Goal: Transaction & Acquisition: Purchase product/service

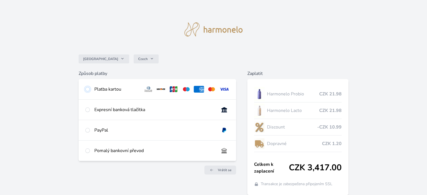
click at [87, 89] on input "radio" at bounding box center [87, 89] width 4 height 4
radio input "true"
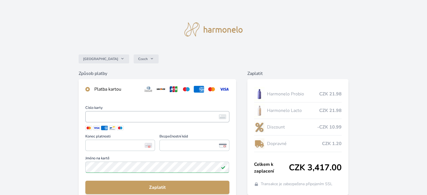
click at [224, 118] on img at bounding box center [223, 116] width 8 height 5
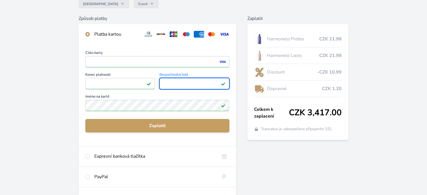
scroll to position [56, 0]
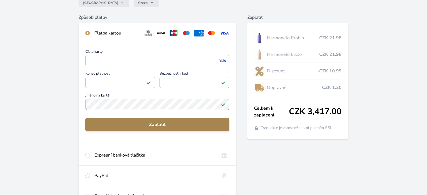
click at [162, 125] on span "Zaplatit" at bounding box center [157, 124] width 135 height 7
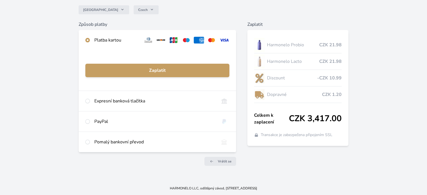
scroll to position [49, 0]
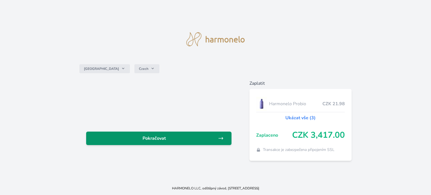
click at [175, 141] on span "Pokračovat" at bounding box center [154, 138] width 127 height 7
